Goal: Task Accomplishment & Management: Complete application form

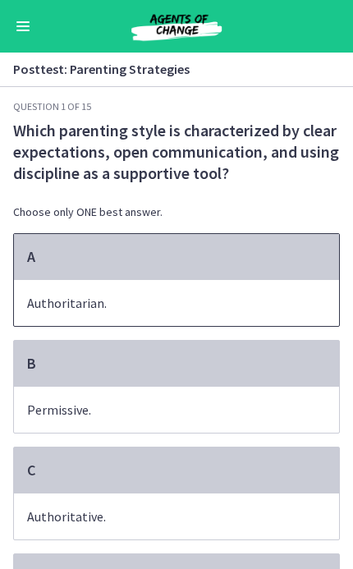
click at [275, 313] on span "Authoritarian." at bounding box center [176, 303] width 325 height 46
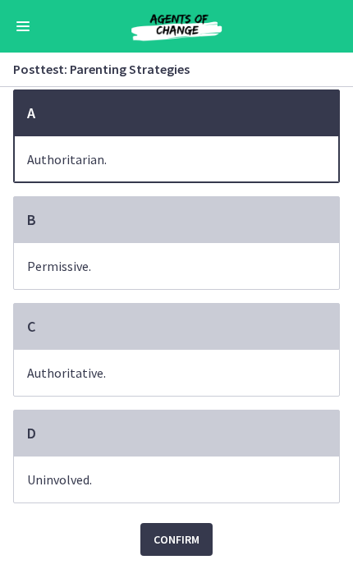
scroll to position [147, 0]
click at [196, 545] on span "Confirm" at bounding box center [176, 539] width 46 height 20
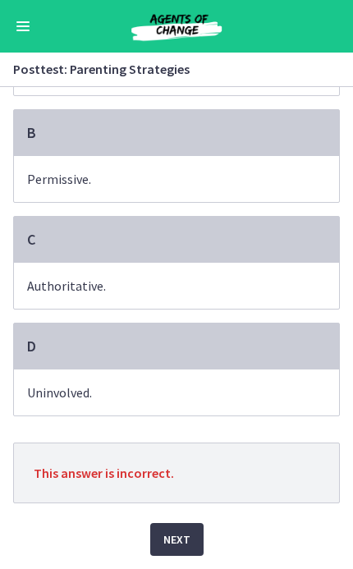
scroll to position [224, 0]
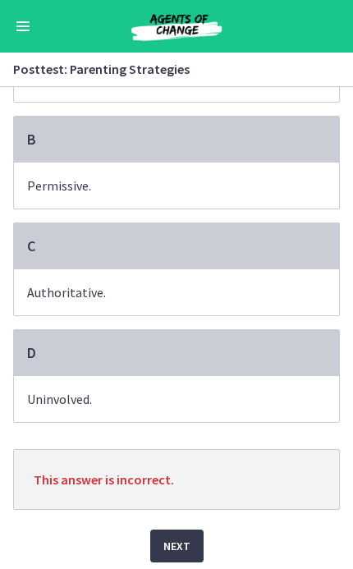
click at [295, 297] on span "Authoritative." at bounding box center [176, 292] width 325 height 46
click at [281, 288] on span "Authoritative." at bounding box center [176, 292] width 325 height 46
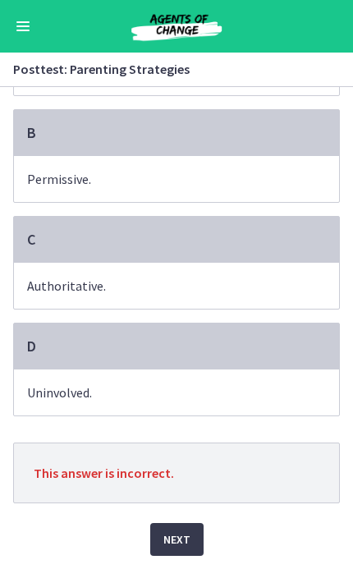
scroll to position [234, 0]
click at [195, 535] on button "Next" at bounding box center [176, 539] width 53 height 33
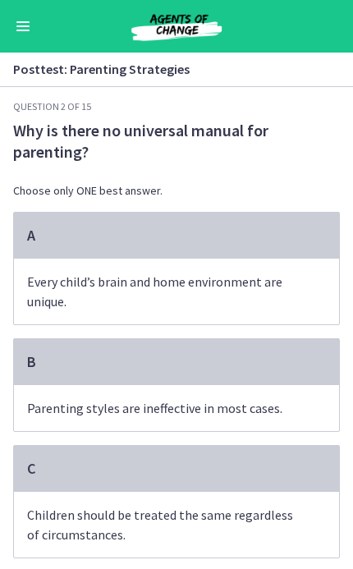
scroll to position [0, 0]
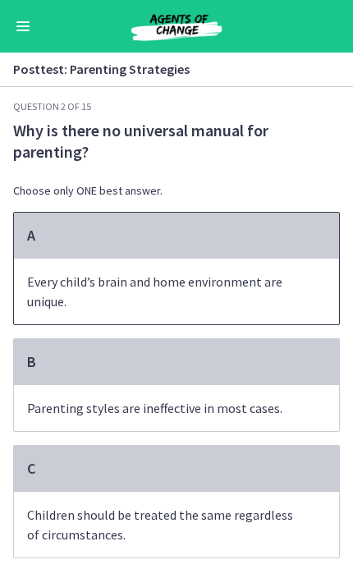
click at [304, 267] on span "Every child’s brain and home environment are unique." at bounding box center [176, 291] width 325 height 66
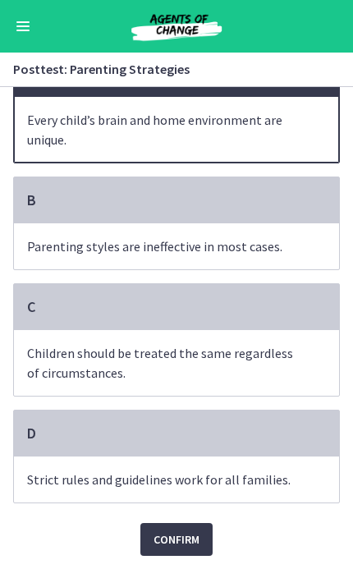
scroll to position [165, 0]
click at [203, 530] on button "Confirm" at bounding box center [176, 539] width 72 height 33
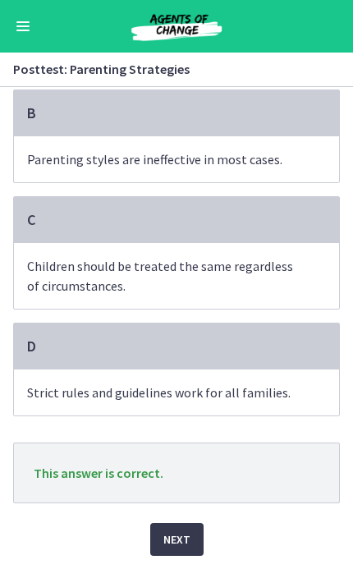
scroll to position [252, 0]
click at [189, 538] on span "Next" at bounding box center [176, 539] width 27 height 20
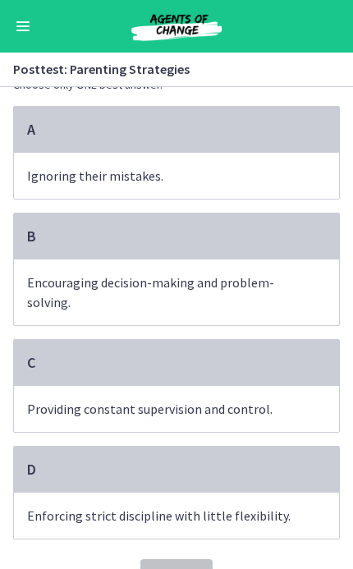
scroll to position [108, 0]
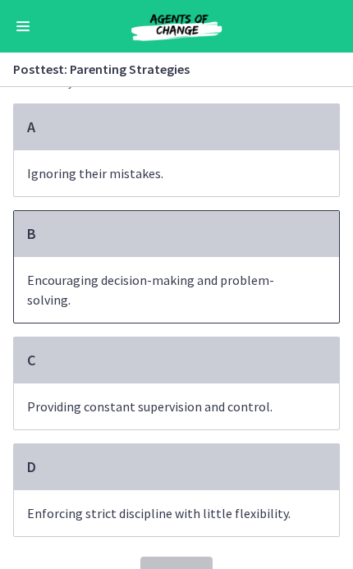
click at [299, 307] on span "Encouraging decision-making and problem-solving." at bounding box center [176, 290] width 325 height 66
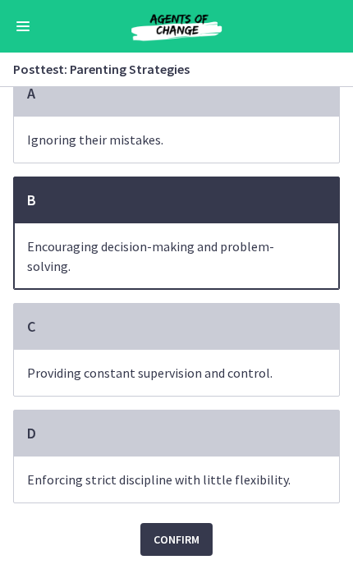
scroll to position [145, 0]
click at [192, 530] on span "Confirm" at bounding box center [176, 539] width 46 height 20
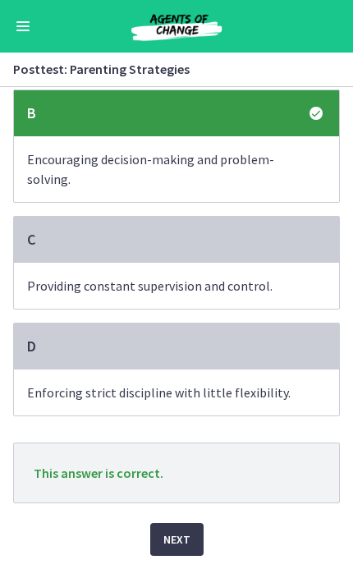
scroll to position [232, 0]
click at [194, 534] on button "Next" at bounding box center [176, 539] width 53 height 33
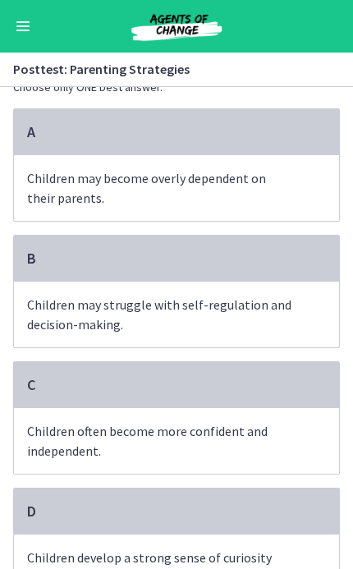
scroll to position [105, 0]
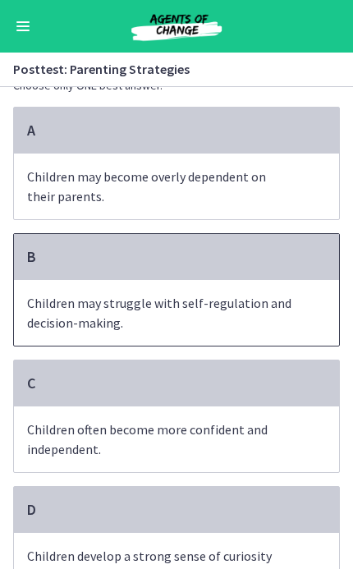
click at [298, 318] on span "Children may struggle with self-regulation and decision-making." at bounding box center [176, 313] width 325 height 66
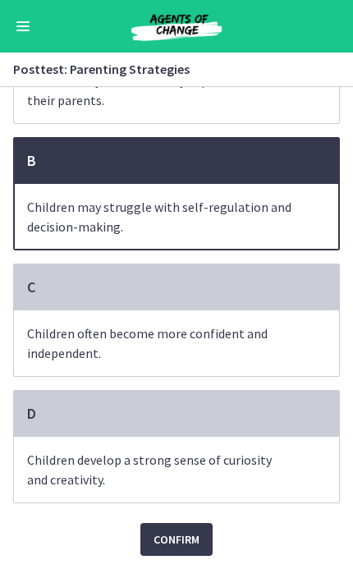
scroll to position [204, 0]
click at [200, 530] on button "Confirm" at bounding box center [176, 539] width 72 height 33
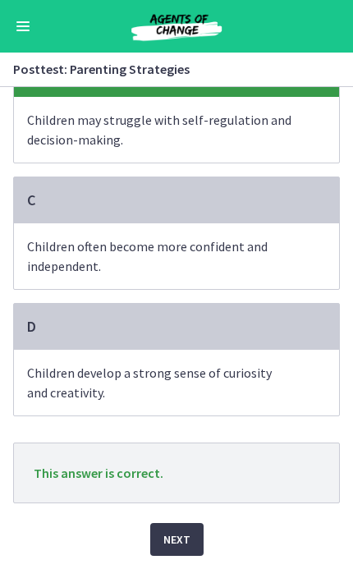
scroll to position [291, 0]
click at [184, 542] on span "Next" at bounding box center [176, 539] width 27 height 20
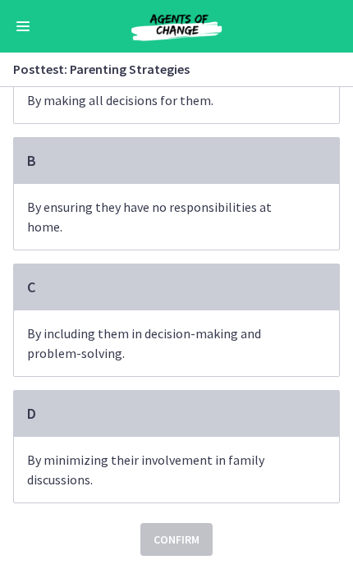
scroll to position [185, 0]
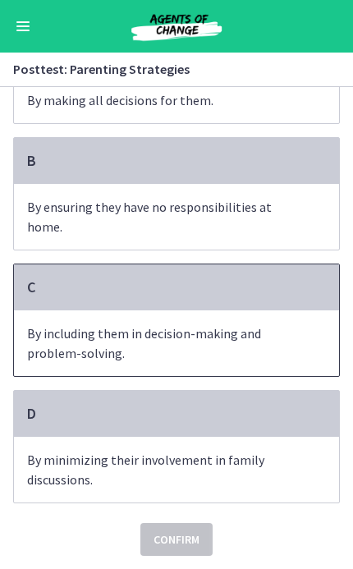
click at [297, 341] on span "By including them in decision-making and problem-solving." at bounding box center [176, 343] width 325 height 66
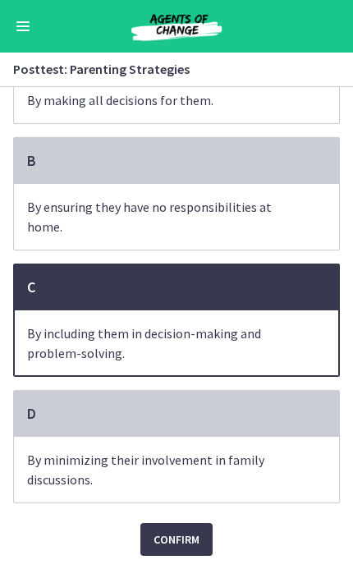
click at [200, 534] on button "Confirm" at bounding box center [176, 539] width 72 height 33
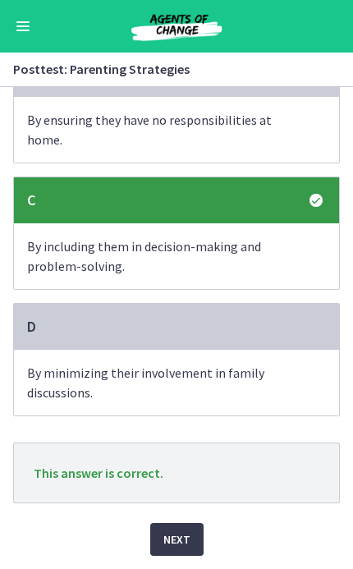
scroll to position [272, 0]
click at [188, 537] on span "Next" at bounding box center [176, 539] width 27 height 20
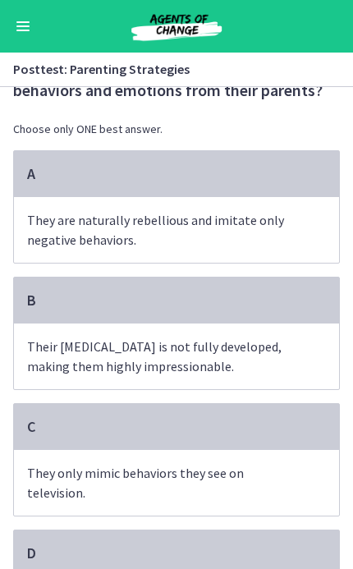
scroll to position [68, 0]
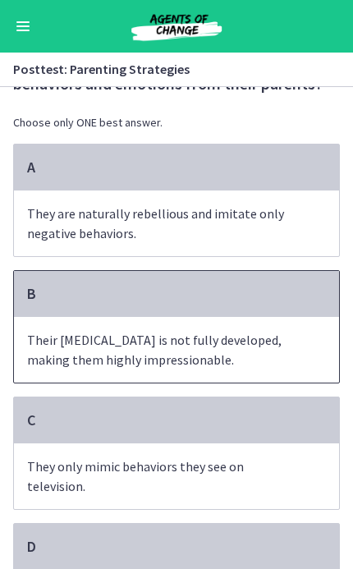
click at [276, 359] on span "Their [MEDICAL_DATA] is not fully developed, making them highly impressionable." at bounding box center [176, 350] width 325 height 66
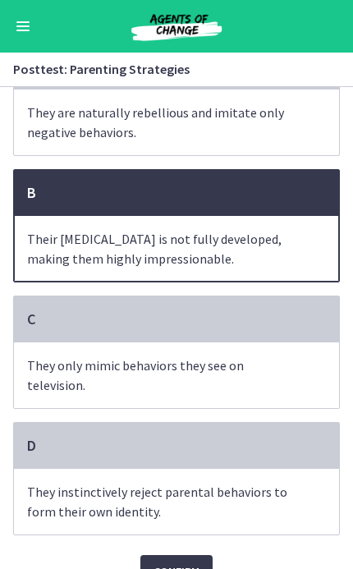
scroll to position [172, 0]
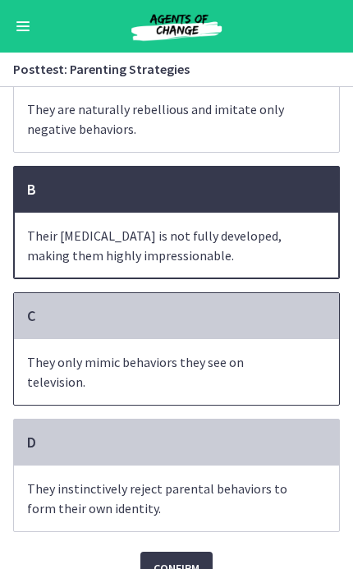
click at [282, 380] on span "They only mimic behaviors they see on television." at bounding box center [176, 372] width 325 height 66
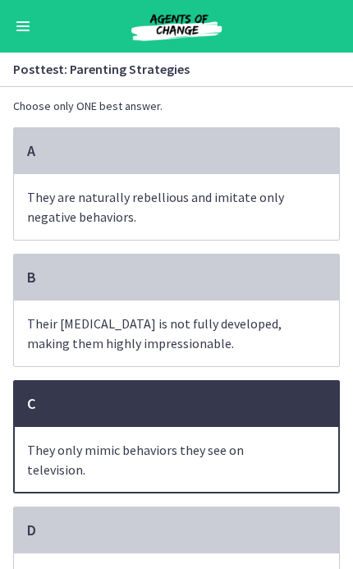
scroll to position [81, 0]
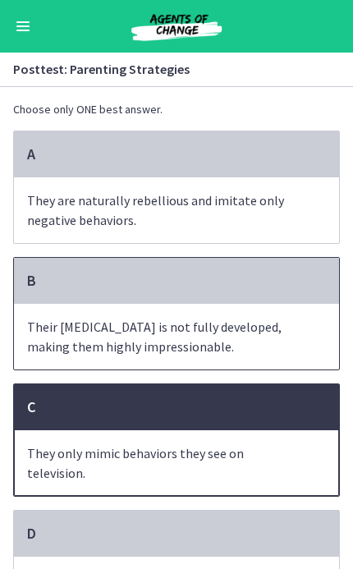
click at [288, 339] on span "Their [MEDICAL_DATA] is not fully developed, making them highly impressionable." at bounding box center [176, 337] width 325 height 66
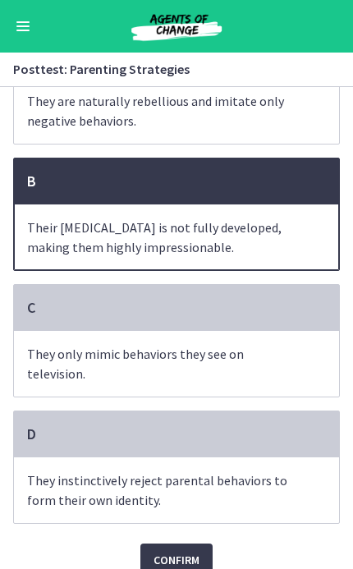
scroll to position [181, 0]
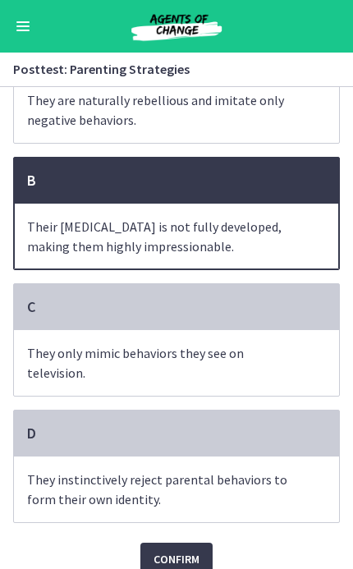
click at [206, 553] on button "Confirm" at bounding box center [176, 558] width 72 height 33
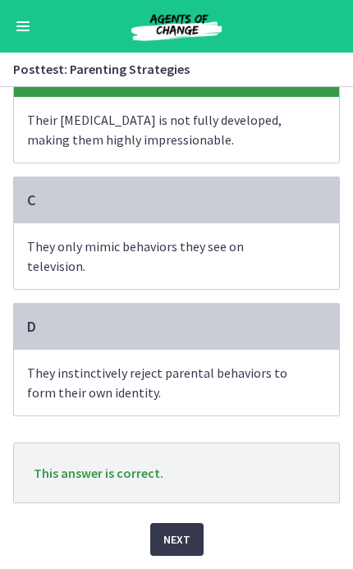
scroll to position [291, 0]
click at [199, 532] on button "Next" at bounding box center [176, 539] width 53 height 33
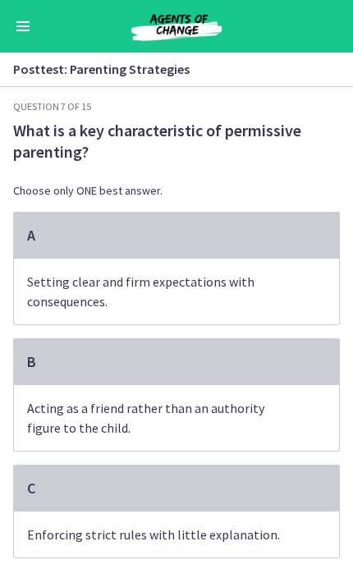
scroll to position [0, 0]
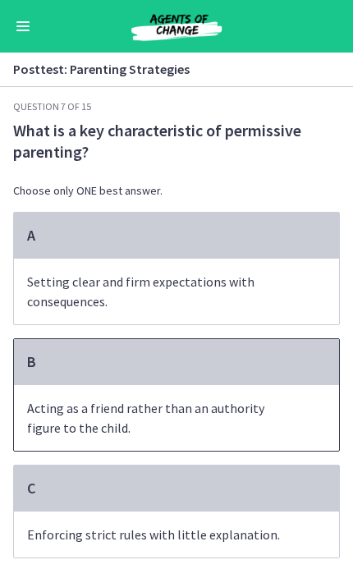
click at [278, 418] on span "Acting as a friend rather than an authority figure to the child." at bounding box center [176, 418] width 325 height 66
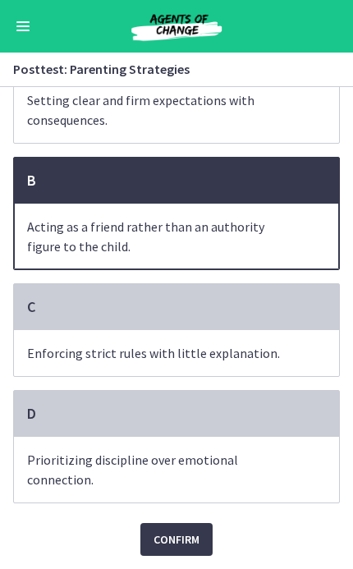
scroll to position [185, 0]
click at [198, 533] on span "Confirm" at bounding box center [176, 539] width 46 height 20
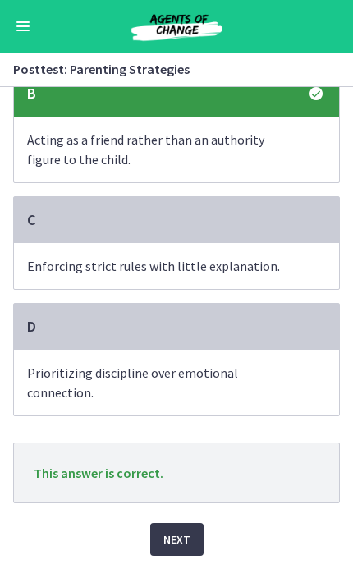
scroll to position [272, 0]
click at [193, 537] on button "Next" at bounding box center [176, 539] width 53 height 33
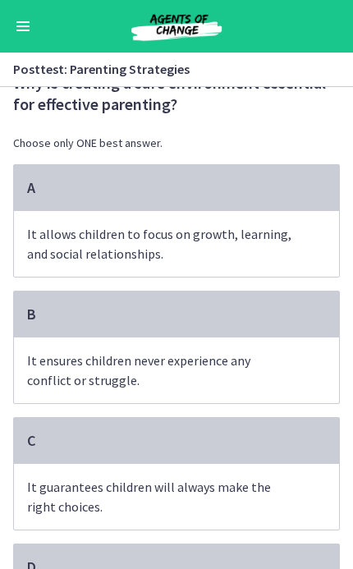
scroll to position [50, 0]
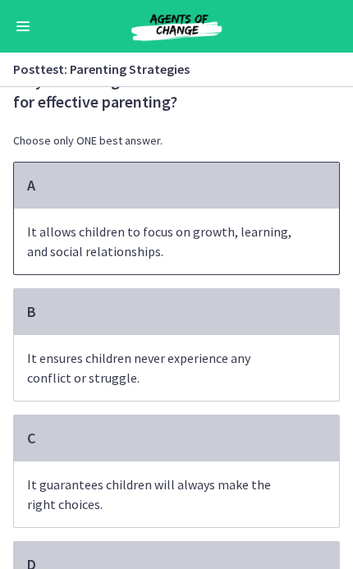
click at [310, 245] on span "It allows children to focus on growth, learning, and social relationships." at bounding box center [176, 241] width 325 height 66
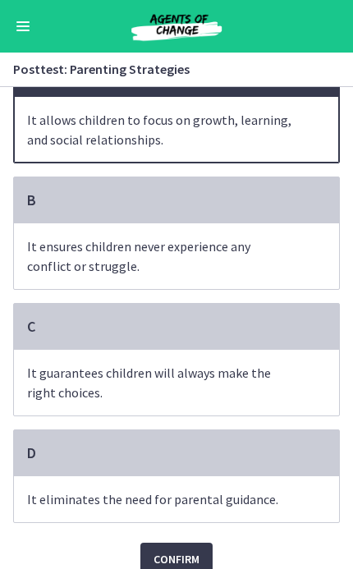
scroll to position [163, 0]
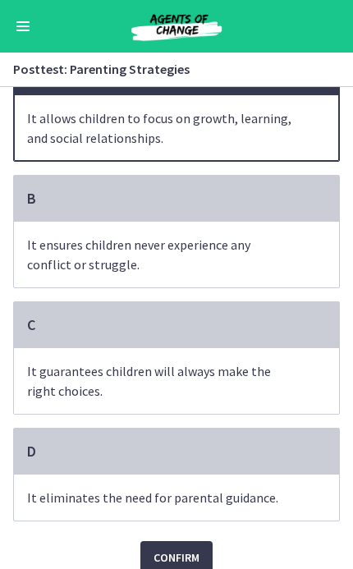
click at [206, 554] on button "Confirm" at bounding box center [176, 557] width 72 height 33
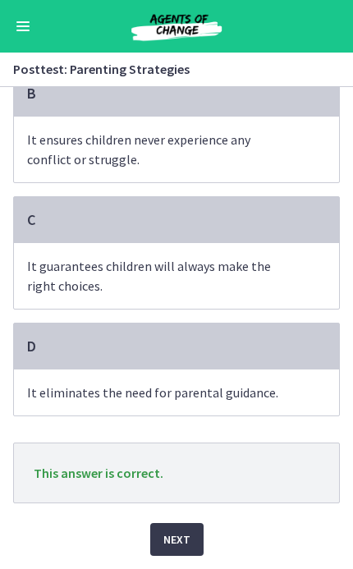
scroll to position [272, 0]
click at [188, 534] on span "Next" at bounding box center [176, 539] width 27 height 20
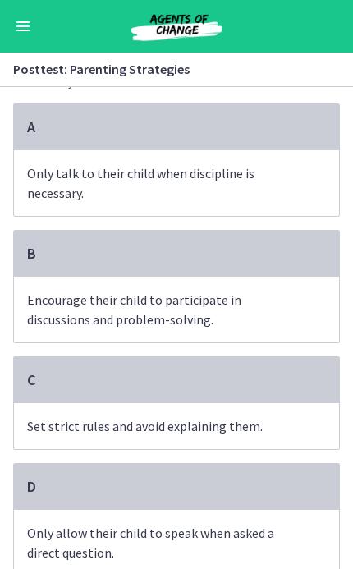
scroll to position [109, 0]
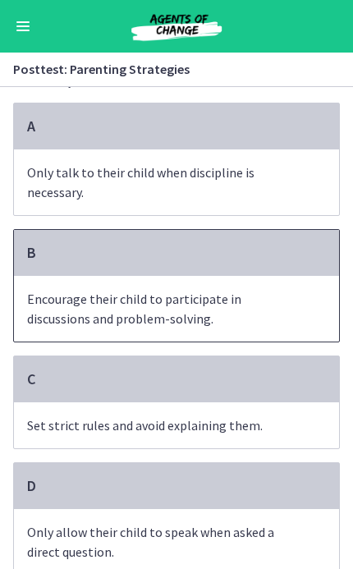
click at [316, 324] on span "Encourage their child to participate in discussions and problem-solving." at bounding box center [176, 309] width 325 height 66
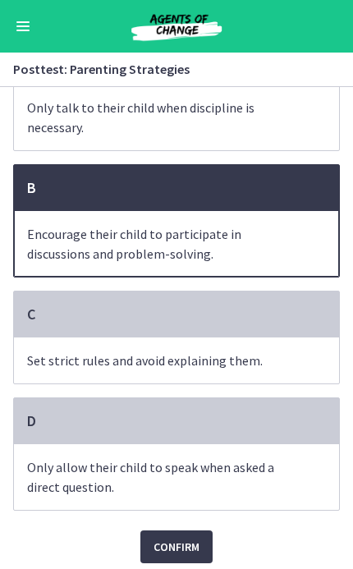
scroll to position [185, 0]
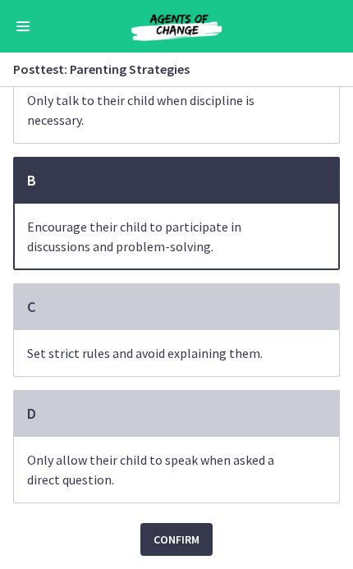
click at [195, 547] on button "Confirm" at bounding box center [176, 539] width 72 height 33
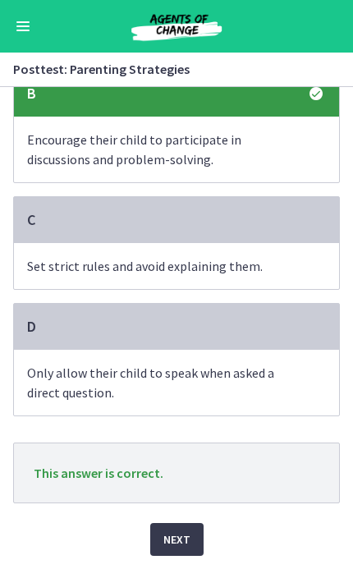
scroll to position [293, 0]
click at [193, 540] on button "Next" at bounding box center [176, 539] width 53 height 33
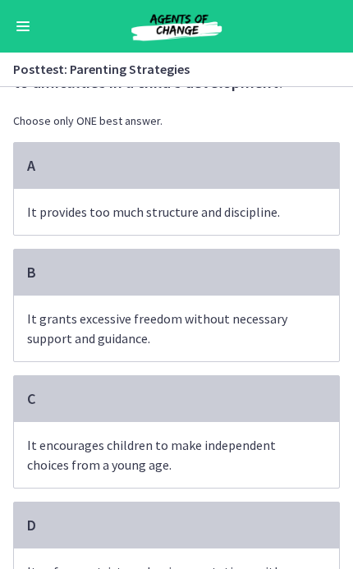
scroll to position [71, 0]
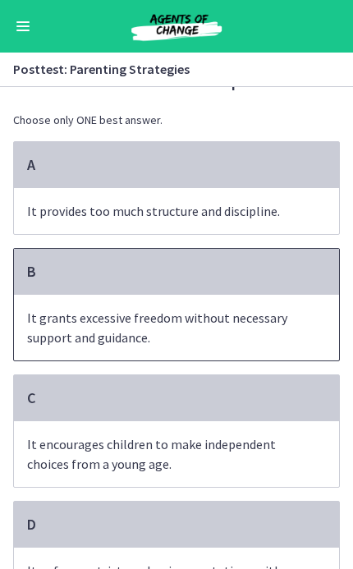
click at [300, 341] on span "It grants excessive freedom without necessary support and guidance." at bounding box center [176, 328] width 325 height 66
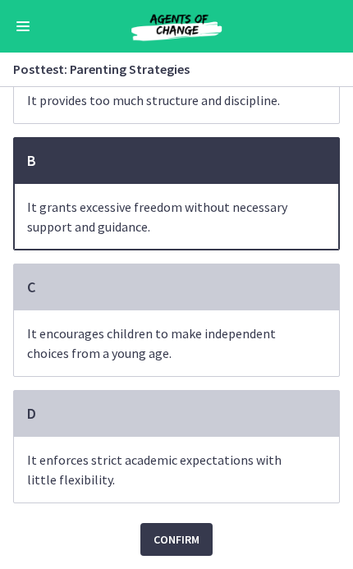
scroll to position [185, 0]
click at [193, 537] on span "Confirm" at bounding box center [176, 539] width 46 height 20
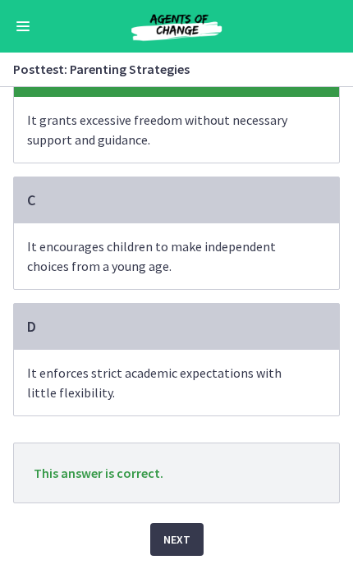
scroll to position [272, 0]
click at [190, 535] on button "Next" at bounding box center [176, 539] width 53 height 33
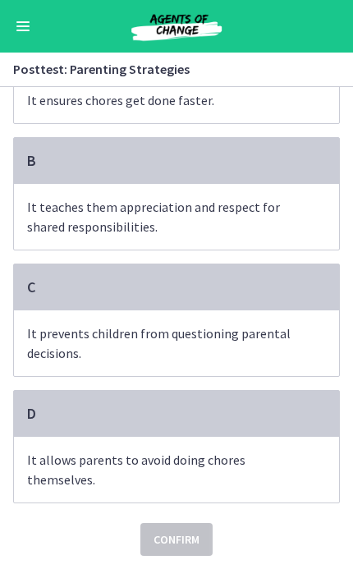
scroll to position [0, 0]
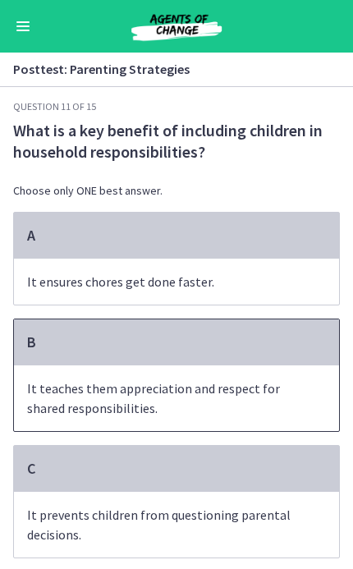
click at [281, 408] on span "It teaches them appreciation and respect for shared responsibilities." at bounding box center [176, 398] width 325 height 66
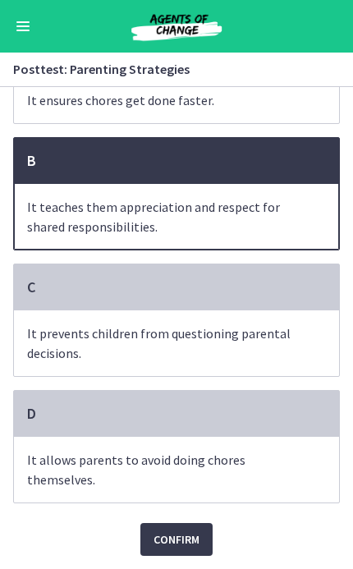
scroll to position [185, 0]
click at [200, 537] on button "Confirm" at bounding box center [176, 539] width 72 height 33
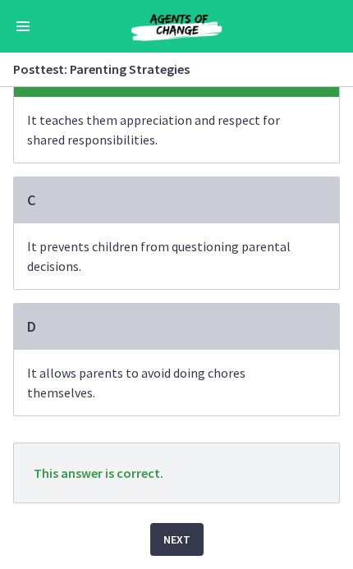
scroll to position [272, 0]
click at [190, 534] on button "Next" at bounding box center [176, 539] width 53 height 33
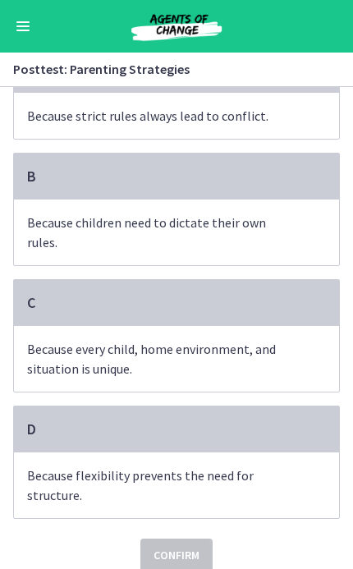
scroll to position [165, 0]
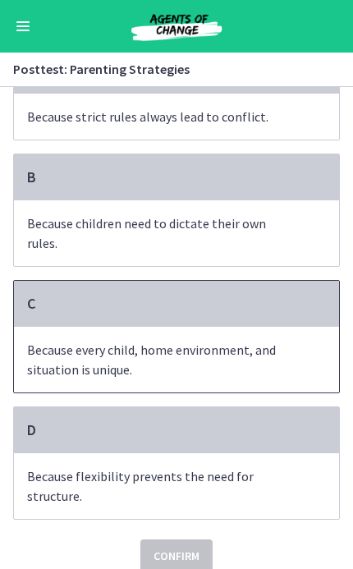
click at [253, 327] on span "Because every child, home environment, and situation is unique." at bounding box center [176, 360] width 325 height 66
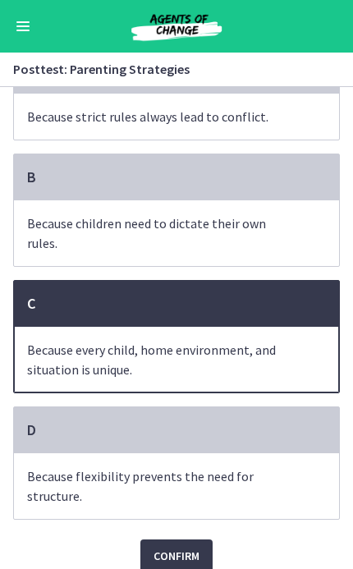
click at [190, 546] on span "Confirm" at bounding box center [176, 556] width 46 height 20
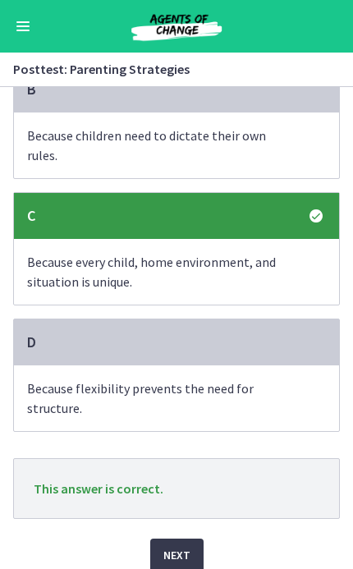
scroll to position [252, 0]
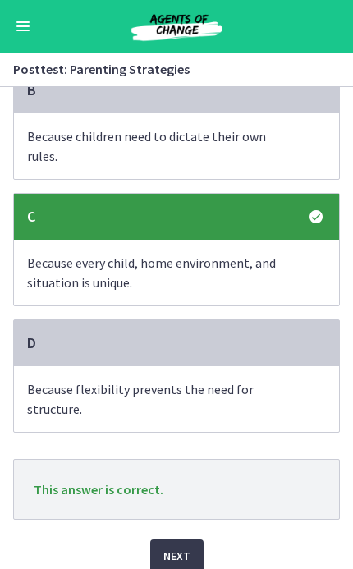
click at [190, 542] on button "Next" at bounding box center [176, 555] width 53 height 33
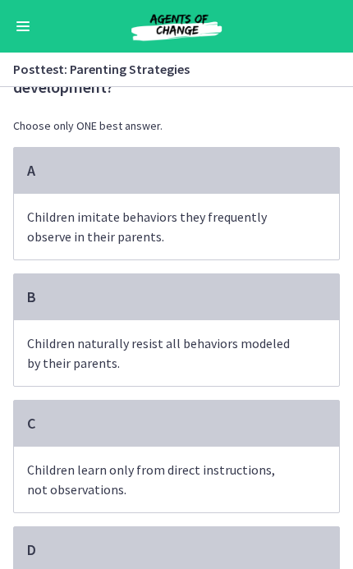
scroll to position [24, 0]
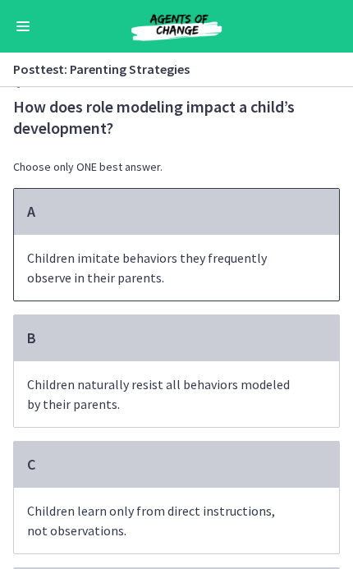
click at [274, 258] on span "Children imitate behaviors they frequently observe in their parents." at bounding box center [176, 268] width 325 height 66
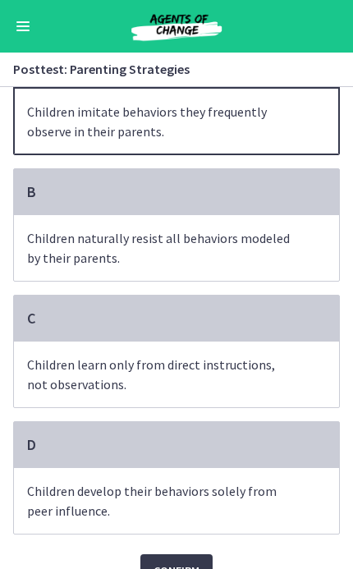
scroll to position [183, 0]
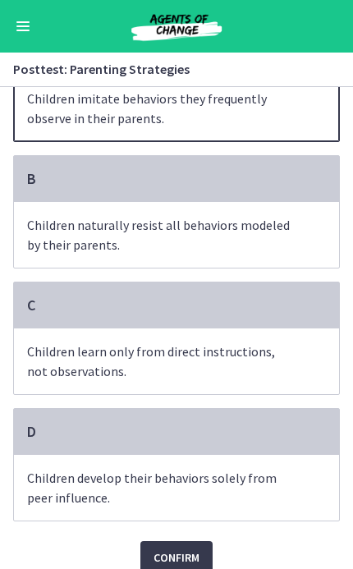
click at [247, 113] on span "Children imitate behaviors they frequently observe in their parents." at bounding box center [176, 108] width 325 height 66
click at [198, 558] on span "Confirm" at bounding box center [176, 557] width 46 height 20
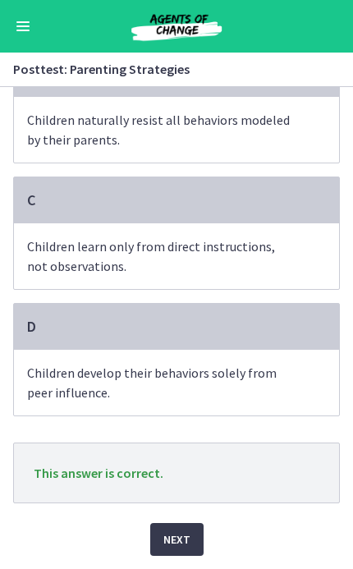
scroll to position [291, 0]
click at [187, 540] on span "Next" at bounding box center [176, 539] width 27 height 20
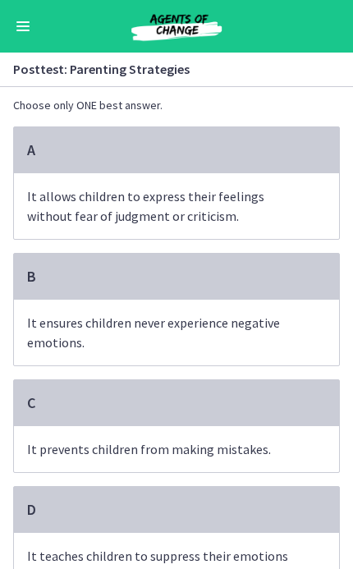
scroll to position [68, 0]
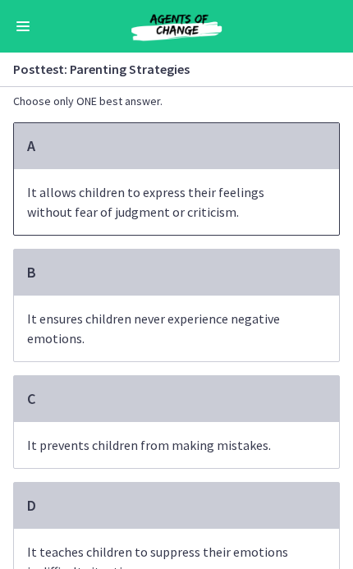
click at [286, 194] on span "It allows children to express their feelings without fear of judgment or critic…" at bounding box center [176, 202] width 325 height 66
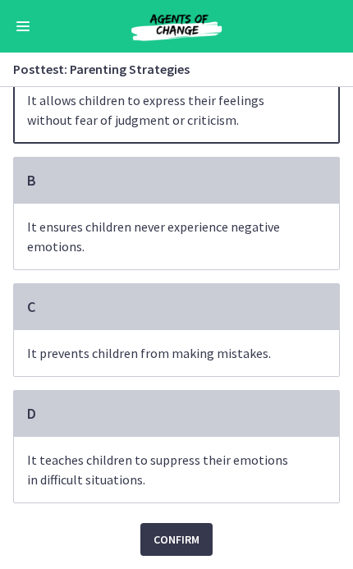
scroll to position [163, 0]
click at [184, 542] on span "Confirm" at bounding box center [176, 539] width 46 height 20
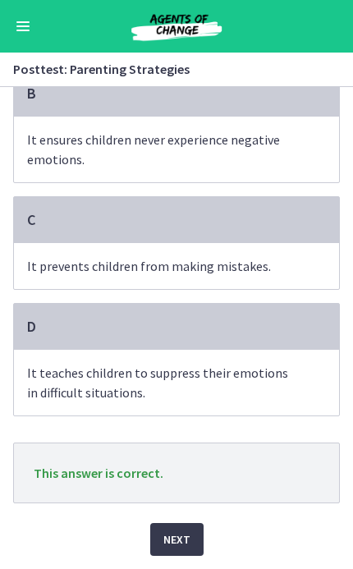
scroll to position [250, 0]
click at [182, 535] on span "Next" at bounding box center [176, 539] width 27 height 20
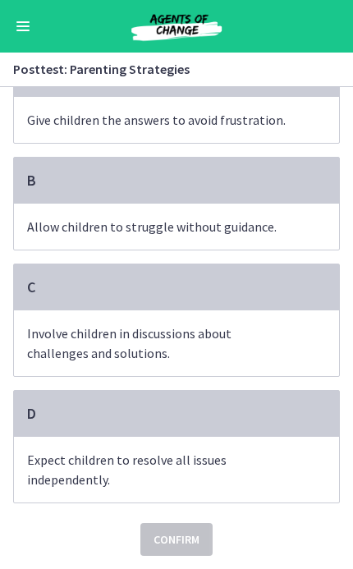
scroll to position [186, 0]
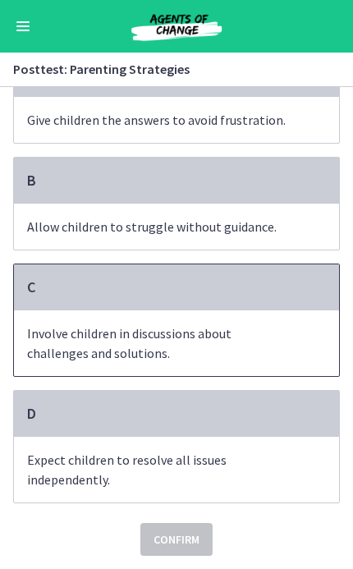
click at [263, 358] on span "Involve children in discussions about challenges and solutions." at bounding box center [176, 343] width 325 height 66
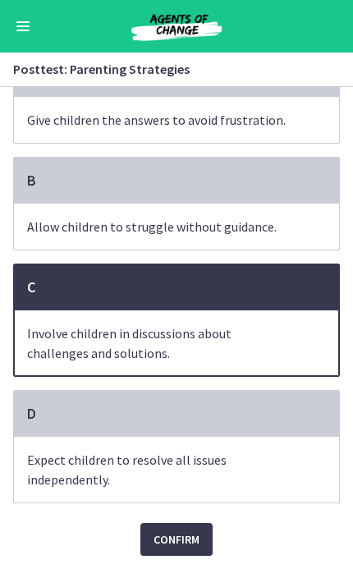
click at [184, 547] on span "Confirm" at bounding box center [176, 539] width 46 height 20
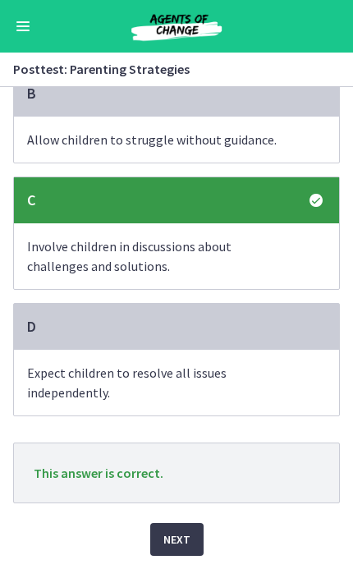
scroll to position [273, 0]
click at [189, 539] on span "Next" at bounding box center [176, 539] width 27 height 20
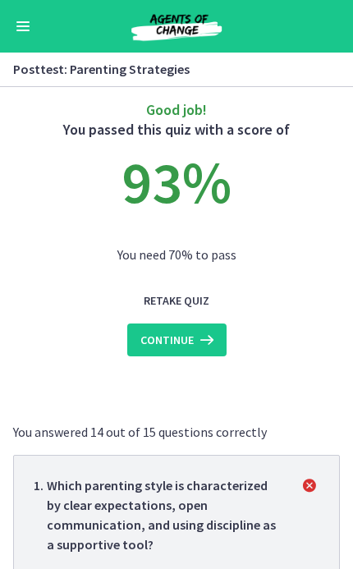
scroll to position [0, 0]
click at [202, 338] on icon at bounding box center [205, 340] width 23 height 20
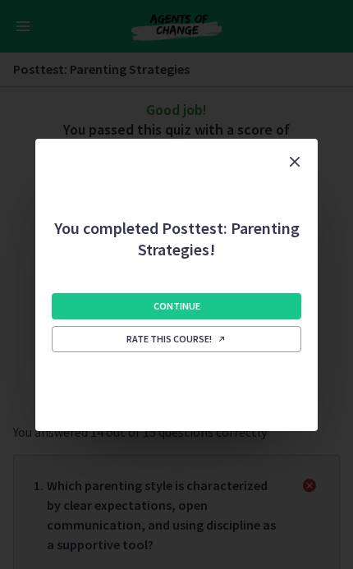
click at [246, 304] on button "Continue" at bounding box center [176, 306] width 249 height 26
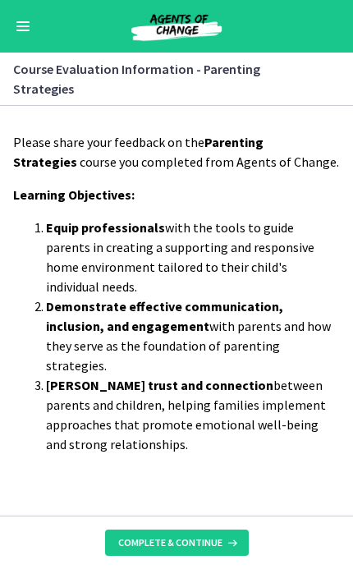
click at [200, 537] on span "Complete & continue" at bounding box center [170, 542] width 104 height 13
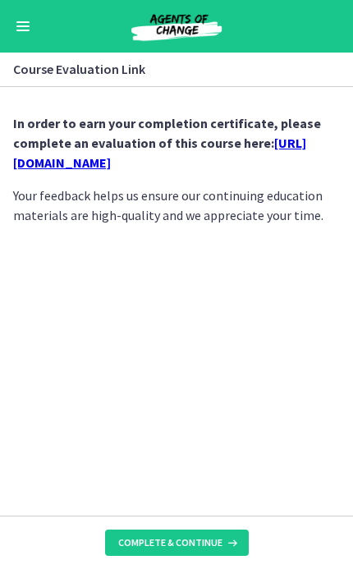
click at [248, 160] on link "[URL][DOMAIN_NAME]" at bounding box center [159, 153] width 293 height 36
